Goal: Find specific page/section: Find specific page/section

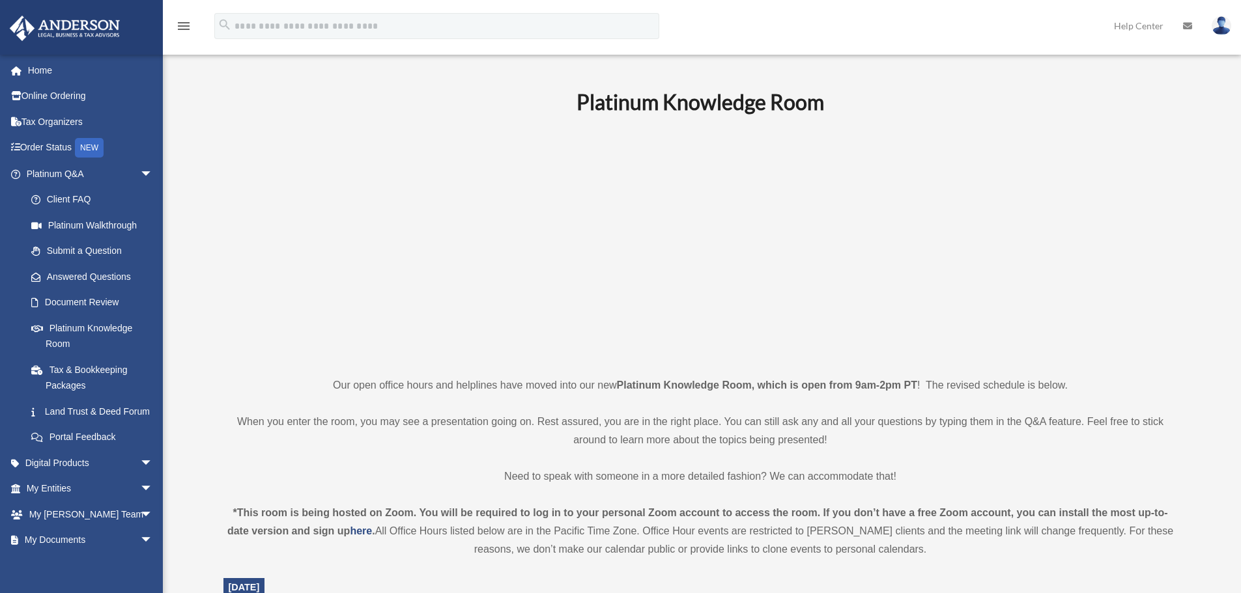
scroll to position [14, 0]
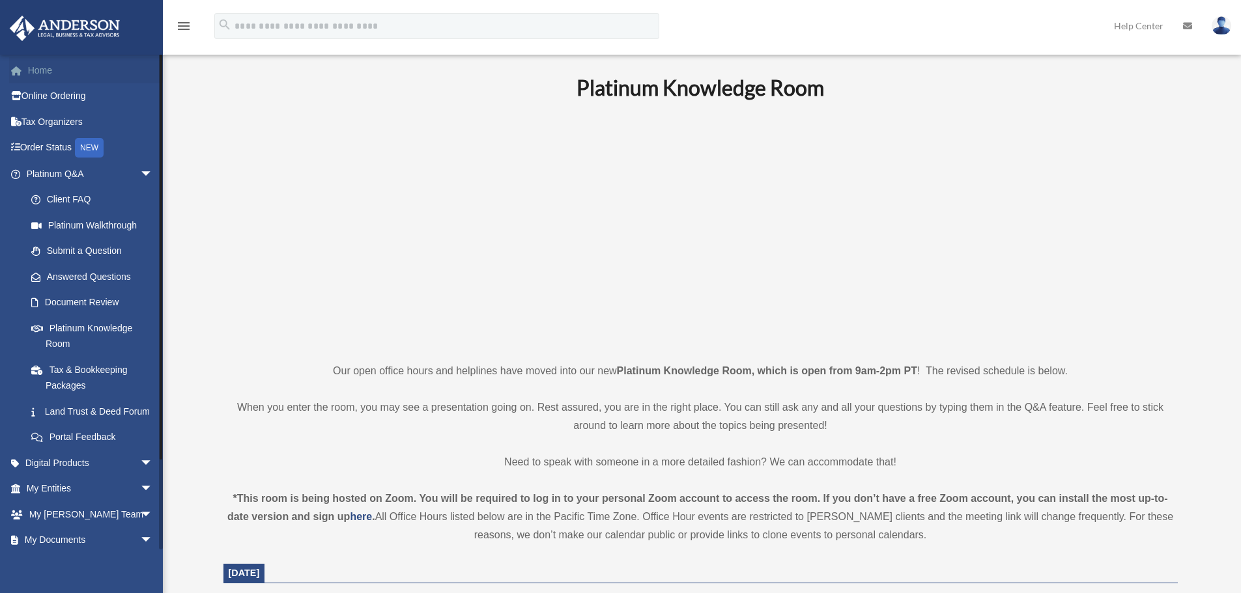
click at [52, 67] on link "Home" at bounding box center [90, 70] width 163 height 26
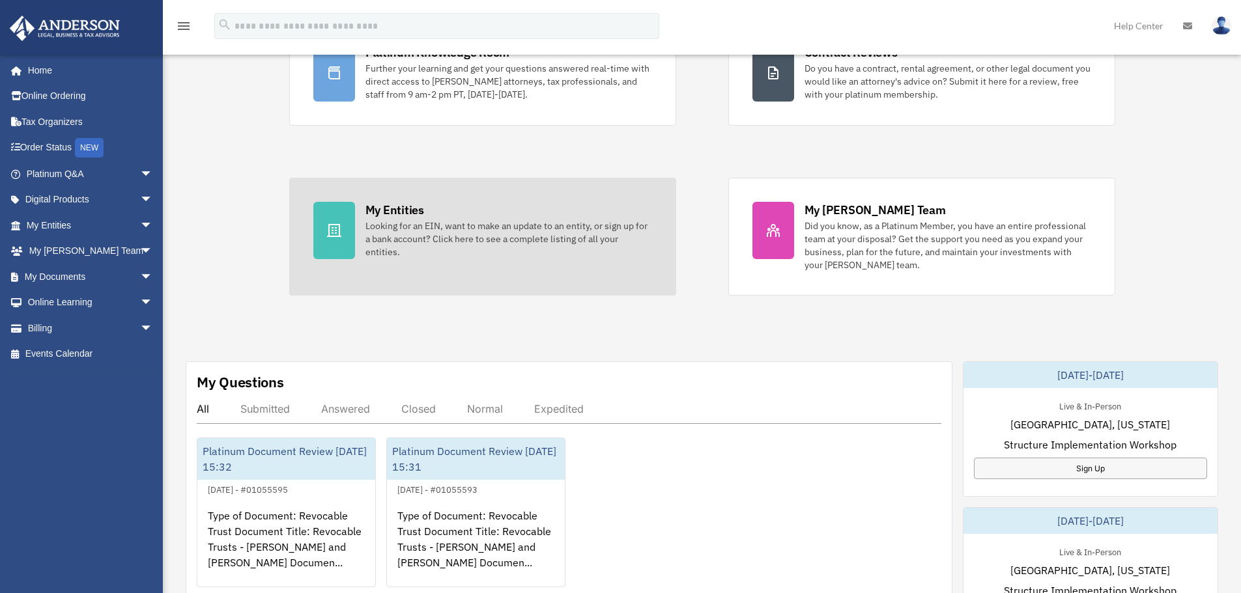
scroll to position [130, 0]
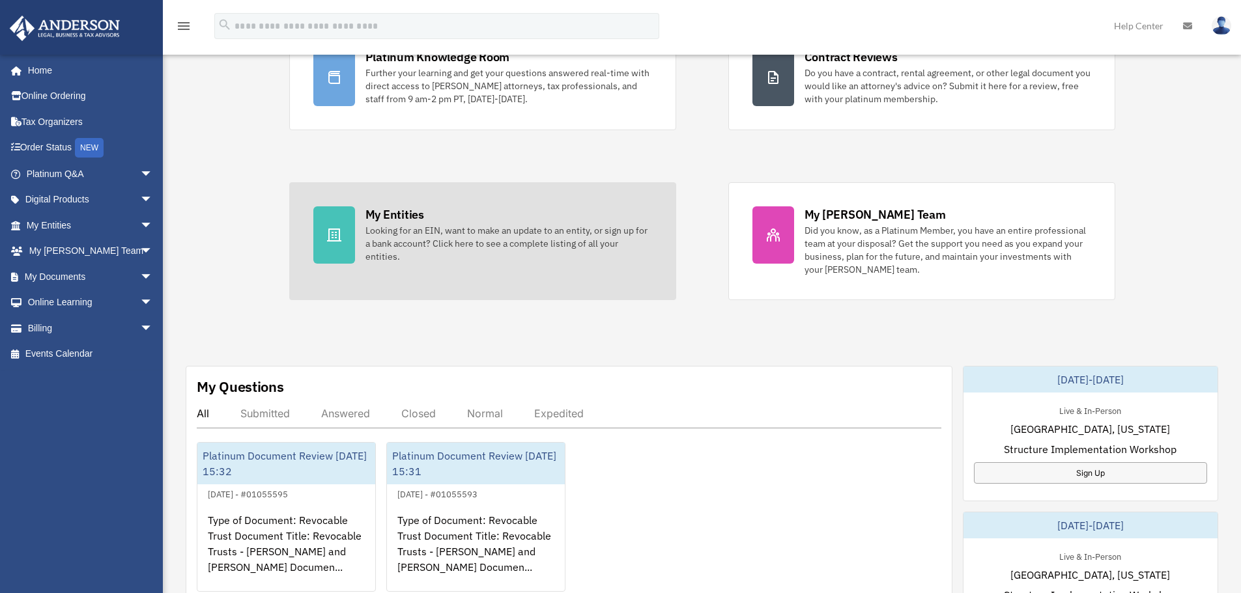
click at [410, 228] on div "Looking for an EIN, want to make an update to an entity, or sign up for a bank …" at bounding box center [508, 243] width 287 height 39
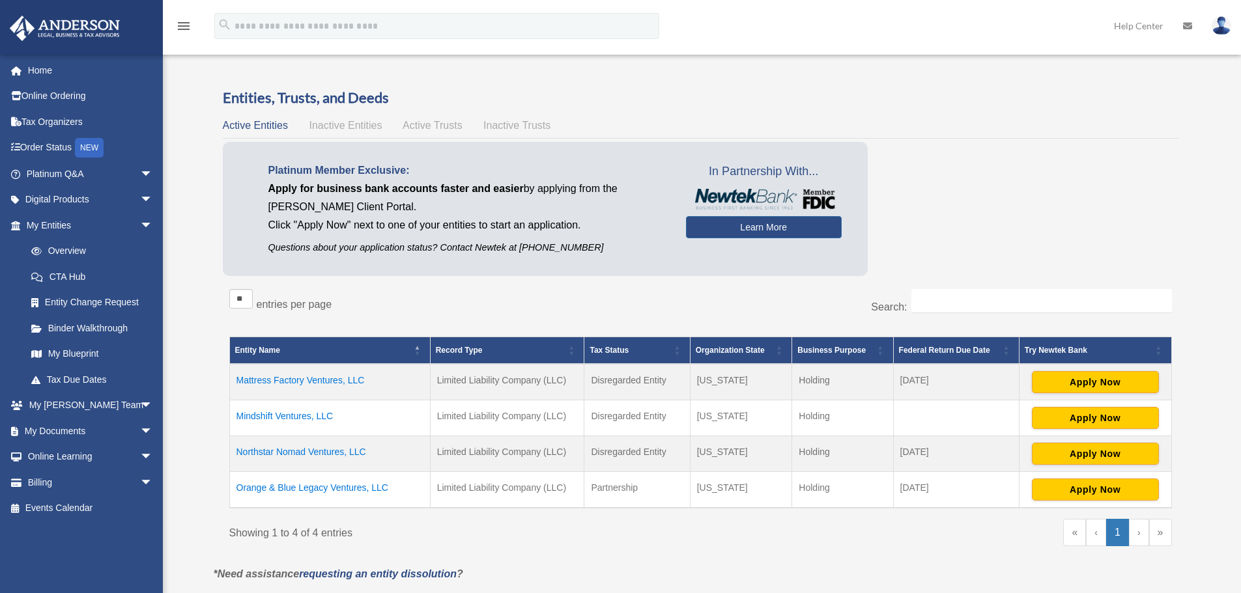
click at [445, 126] on span "Active Trusts" at bounding box center [432, 125] width 60 height 11
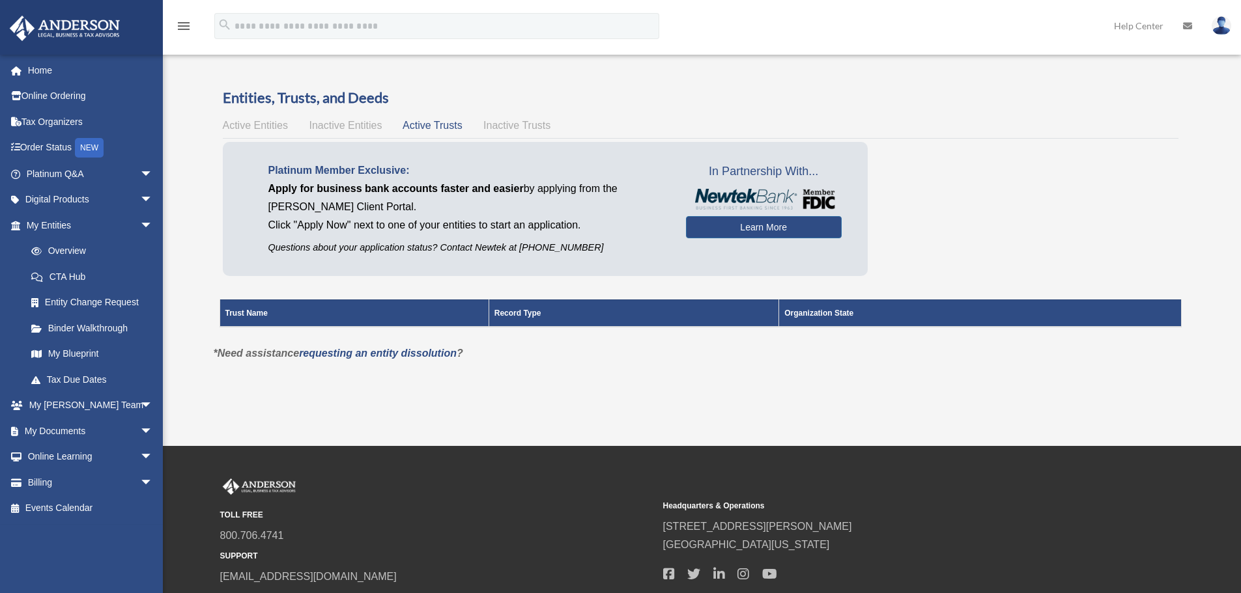
click at [514, 121] on span "Inactive Trusts" at bounding box center [516, 125] width 67 height 11
click at [342, 123] on span "Inactive Entities" at bounding box center [345, 125] width 73 height 11
click at [242, 122] on span "Active Entities" at bounding box center [255, 125] width 65 height 11
